Goal: Task Accomplishment & Management: Manage account settings

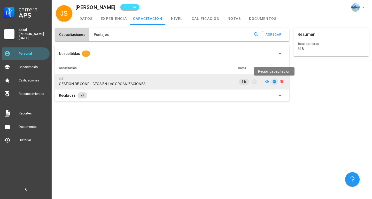
click at [274, 82] on icon "button" at bounding box center [274, 82] width 4 height 4
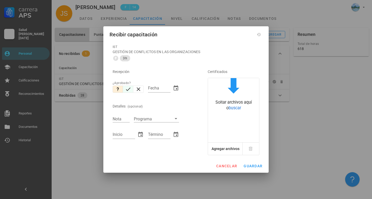
click at [129, 89] on icon "button" at bounding box center [128, 89] width 5 height 3
type input "[DATE]"
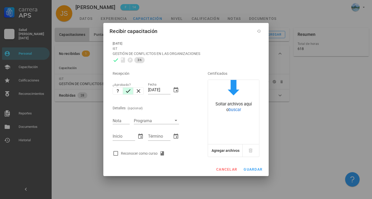
click at [140, 154] on div "Reconocer como curso" at bounding box center [144, 154] width 46 height 6
checkbox input "true"
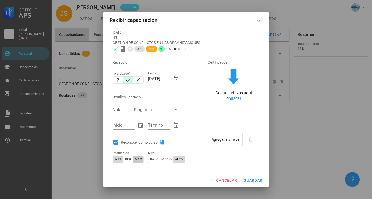
click at [140, 161] on span "max" at bounding box center [138, 160] width 7 height 4
click at [254, 182] on span "guardar" at bounding box center [252, 181] width 19 height 4
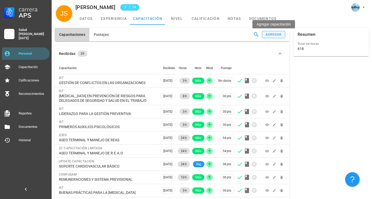
click at [279, 35] on div "agregar" at bounding box center [273, 35] width 17 height 4
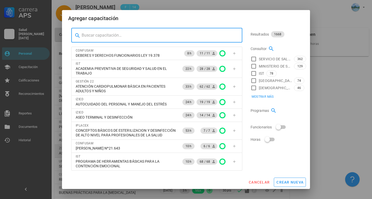
click at [293, 184] on span "crear nueva" at bounding box center [289, 183] width 27 height 4
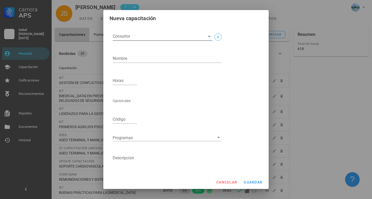
click at [134, 38] on input "Consultor" at bounding box center [158, 36] width 91 height 8
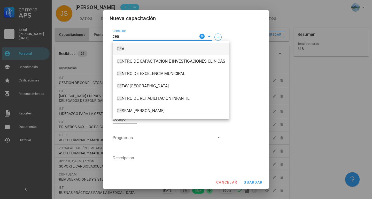
click at [126, 48] on span "CE A" at bounding box center [171, 49] width 109 height 5
type input "CEA"
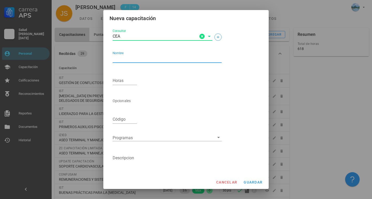
click at [127, 58] on textarea "Nombre" at bounding box center [167, 59] width 109 height 8
type textarea "l"
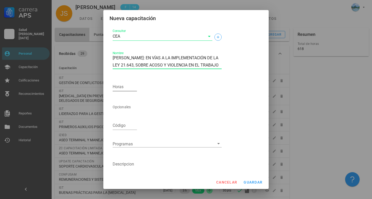
type textarea "[PERSON_NAME]: EN VÍAS A LA IMPLEMENTACIÓN DE LA LEY 21.643, SOBRE ACOSO Y VIOL…"
click at [119, 86] on div "Horas" at bounding box center [125, 87] width 24 height 8
click at [119, 86] on input "Horas" at bounding box center [125, 87] width 24 height 8
type input "20"
click at [253, 183] on span "guardar" at bounding box center [252, 183] width 19 height 4
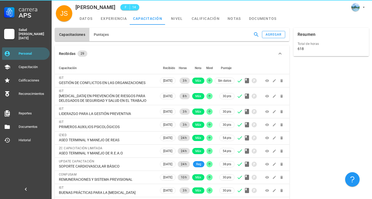
drag, startPoint x: 255, startPoint y: 35, endPoint x: 125, endPoint y: 37, distance: 129.4
click at [136, 37] on div "Capacitaciones Puntajes agregar" at bounding box center [172, 34] width 235 height 13
drag, startPoint x: 67, startPoint y: 55, endPoint x: 122, endPoint y: 18, distance: 66.5
click at [122, 18] on div "Carrera APS Salud [PERSON_NAME][DATE] Personal Capacitación Calificaciones Reco…" at bounding box center [186, 117] width 372 height 234
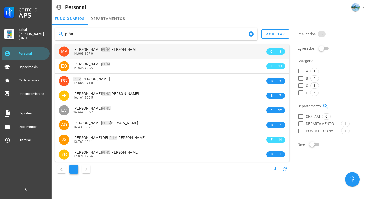
type input "piña"
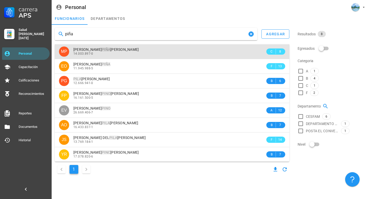
click at [136, 56] on div "MARGARITA ANDREA PIÑA TAPIA 14.003.897-0" at bounding box center [169, 51] width 192 height 14
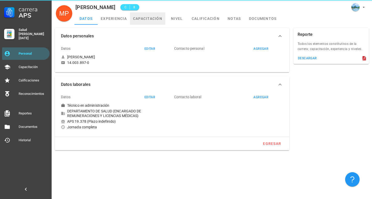
click at [151, 20] on link "capacitación" at bounding box center [147, 18] width 35 height 12
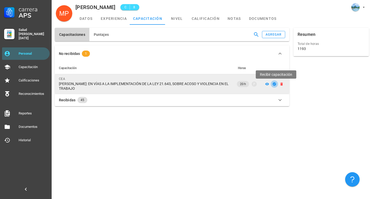
click at [276, 85] on icon "button" at bounding box center [274, 83] width 3 height 3
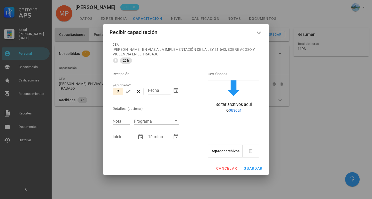
click at [159, 93] on input "Fecha" at bounding box center [159, 91] width 22 height 8
click at [161, 91] on input "Fecha" at bounding box center [159, 91] width 22 height 8
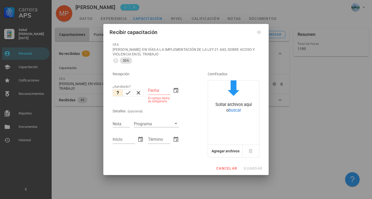
click at [155, 75] on div "Recepción" at bounding box center [153, 74] width 81 height 12
click at [157, 94] on input "Fecha" at bounding box center [159, 91] width 22 height 8
click at [177, 90] on icon "button" at bounding box center [176, 91] width 6 height 6
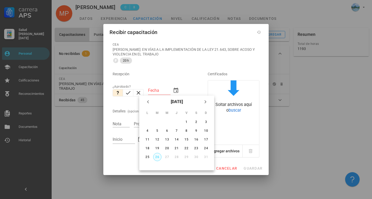
click at [157, 157] on div "26" at bounding box center [157, 158] width 8 height 4
type input "[DATE]"
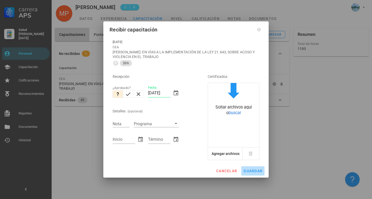
click at [249, 171] on span "guardar" at bounding box center [252, 171] width 19 height 4
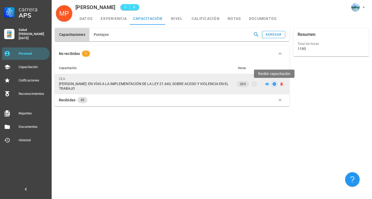
click at [274, 86] on icon "button" at bounding box center [274, 83] width 3 height 3
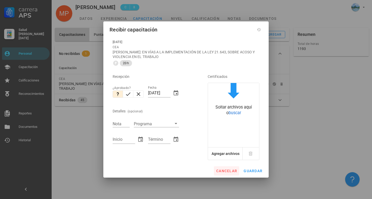
click at [227, 172] on span "cancelar" at bounding box center [226, 171] width 21 height 4
